Goal: Information Seeking & Learning: Learn about a topic

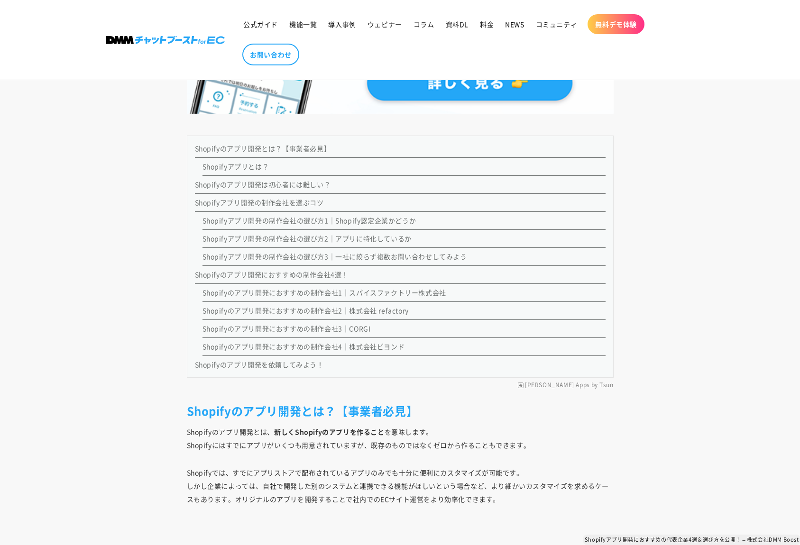
scroll to position [901, 0]
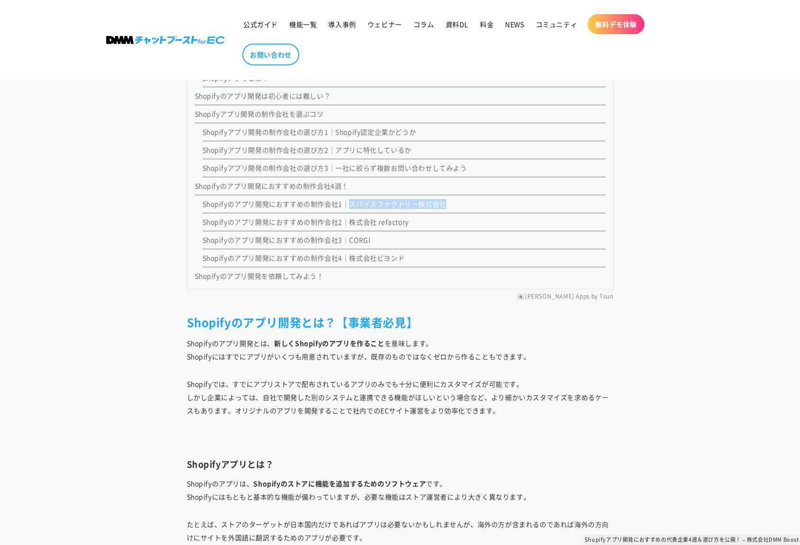
drag, startPoint x: 456, startPoint y: 202, endPoint x: 477, endPoint y: 208, distance: 21.5
click at [352, 207] on li "Shopifyのアプリ開発におすすめの制作会社1｜スパイスファクトリー株式会社" at bounding box center [403, 204] width 403 height 18
copy link "スパイスファクトリー株式会社"
drag, startPoint x: 420, startPoint y: 257, endPoint x: 559, endPoint y: 261, distance: 138.9
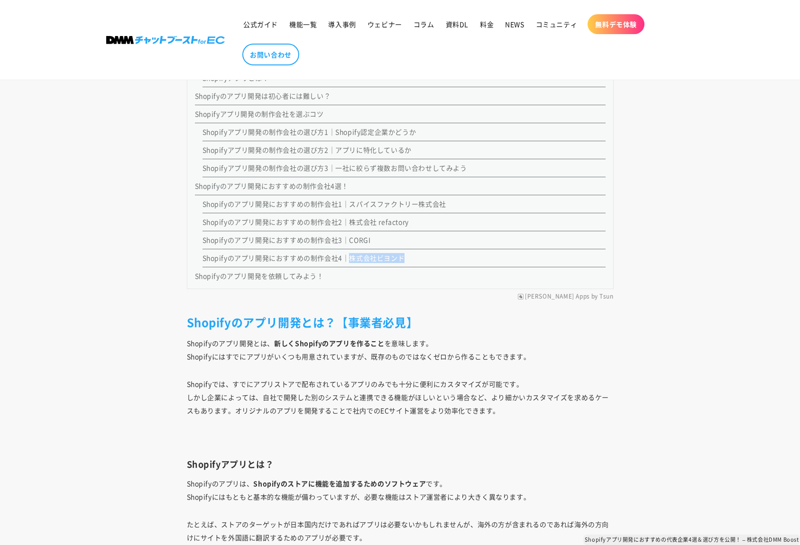
click at [353, 259] on li "Shopifyのアプリ開発におすすめの制作会社4｜株式会社ビヨンド" at bounding box center [403, 258] width 403 height 18
copy link "式会社ビヨンド"
click at [489, 272] on li "Shopifyのアプリ開発を依頼してみよう！" at bounding box center [400, 274] width 410 height 14
drag, startPoint x: 450, startPoint y: 258, endPoint x: 349, endPoint y: 259, distance: 100.5
click at [349, 259] on li "Shopifyのアプリ開発におすすめの制作会社4｜株式会社ビヨンド" at bounding box center [403, 258] width 403 height 18
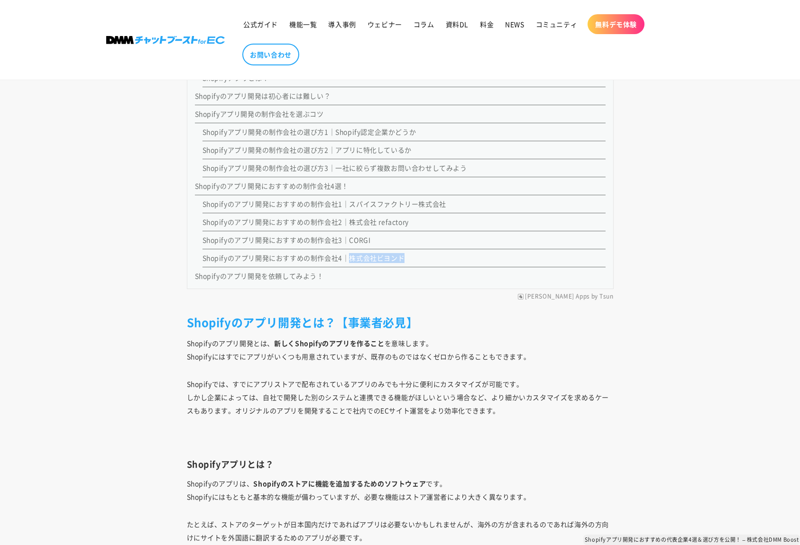
copy link "株式会社ビヨンド"
